Goal: Information Seeking & Learning: Learn about a topic

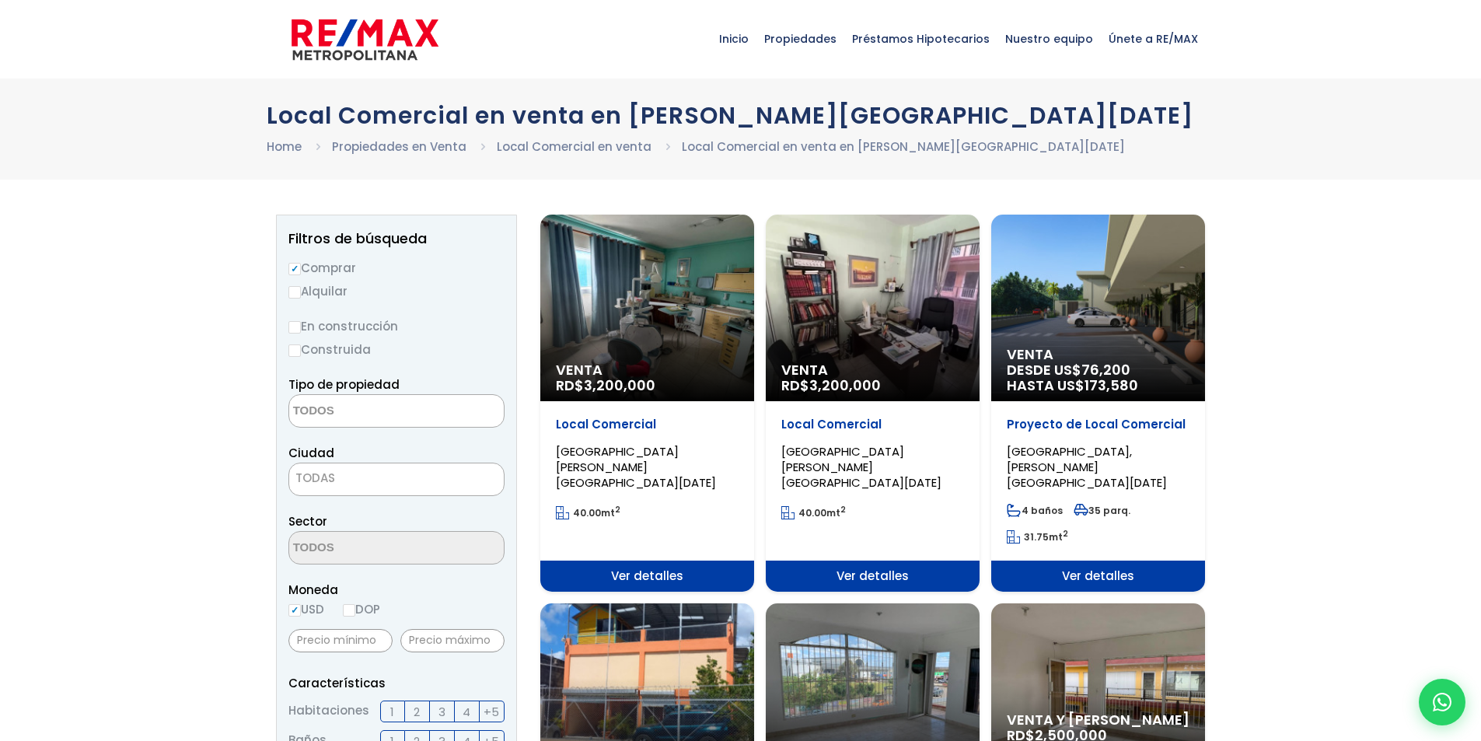
select select
click at [623, 354] on div "Venta RD$ 3,200,000" at bounding box center [647, 308] width 214 height 187
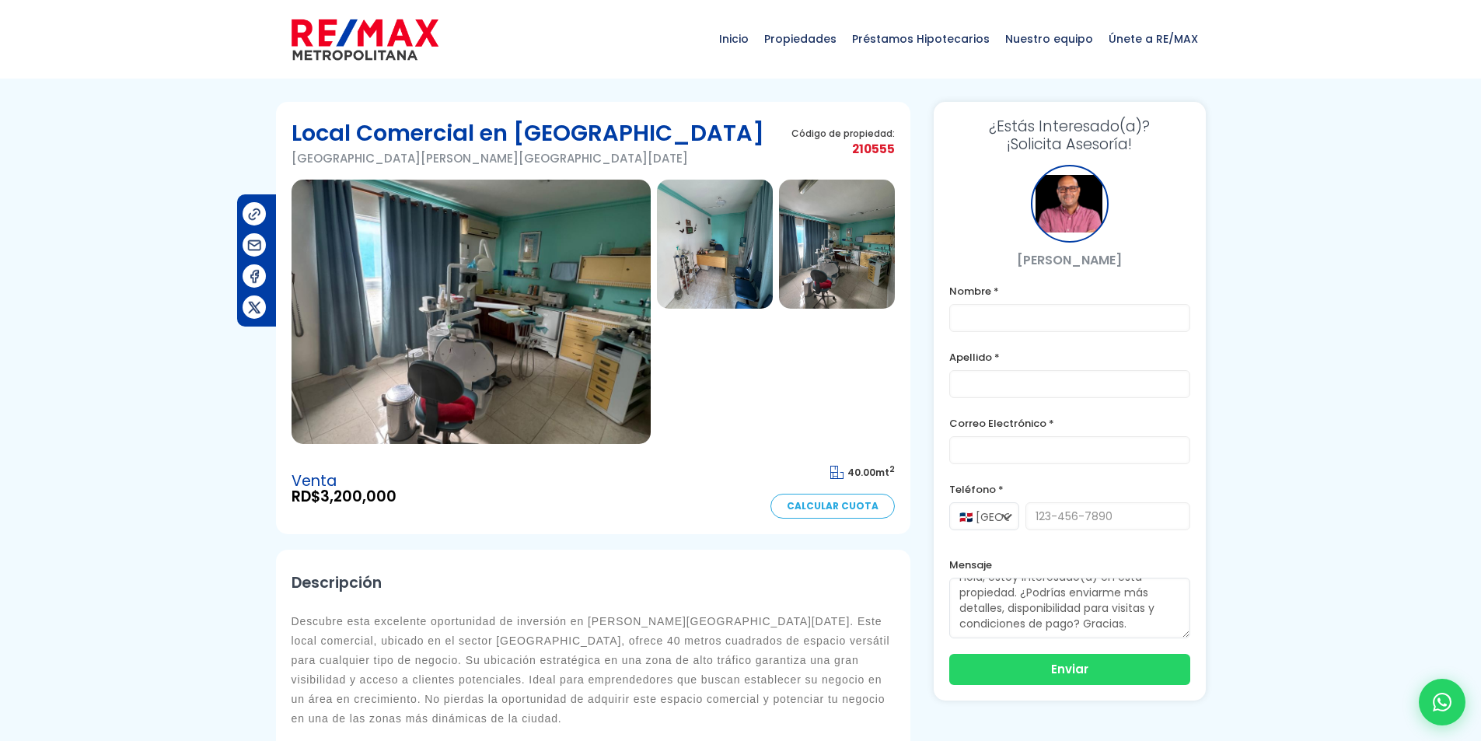
click at [1074, 203] on div at bounding box center [1070, 204] width 78 height 78
click at [1057, 258] on p "[PERSON_NAME]" at bounding box center [1069, 259] width 241 height 19
